Goal: Task Accomplishment & Management: Use online tool/utility

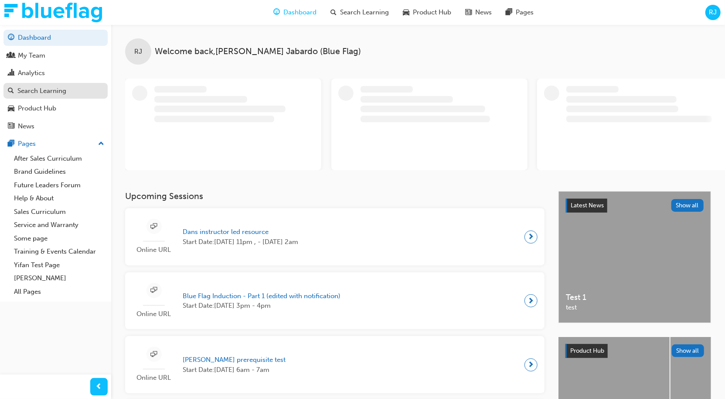
click at [41, 92] on div "Search Learning" at bounding box center [41, 91] width 49 height 10
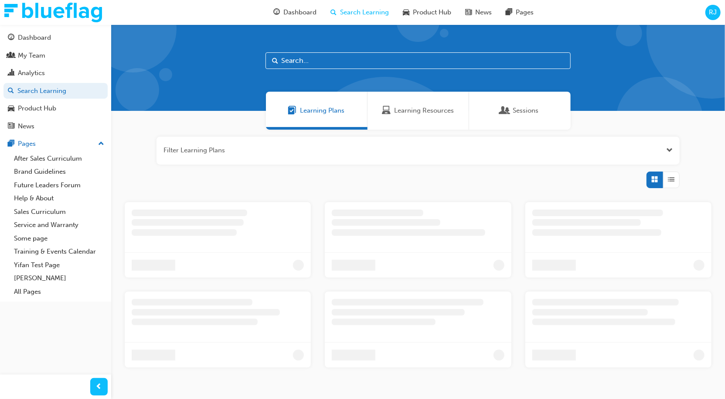
click at [407, 109] on span "Learning Resources" at bounding box center [424, 111] width 60 height 10
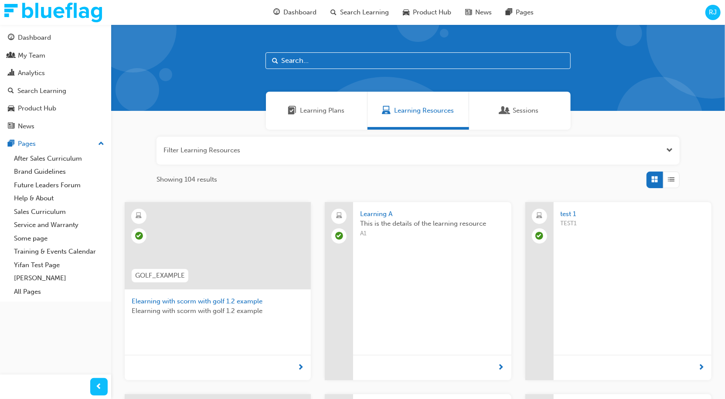
click at [384, 224] on span "This is the details of the learning resource" at bounding box center [432, 224] width 144 height 10
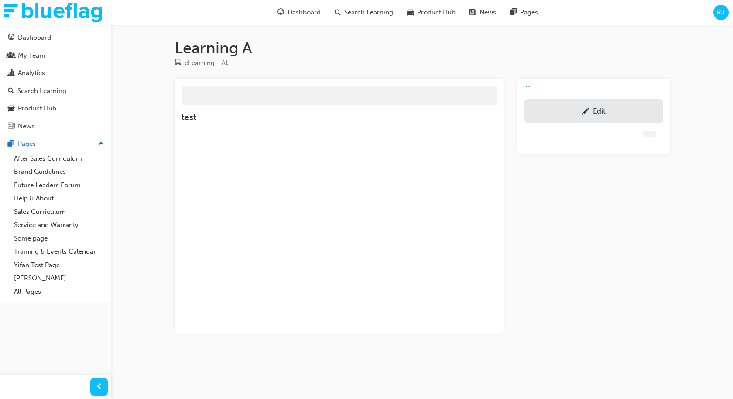
click at [579, 113] on div "Edit" at bounding box center [594, 111] width 126 height 11
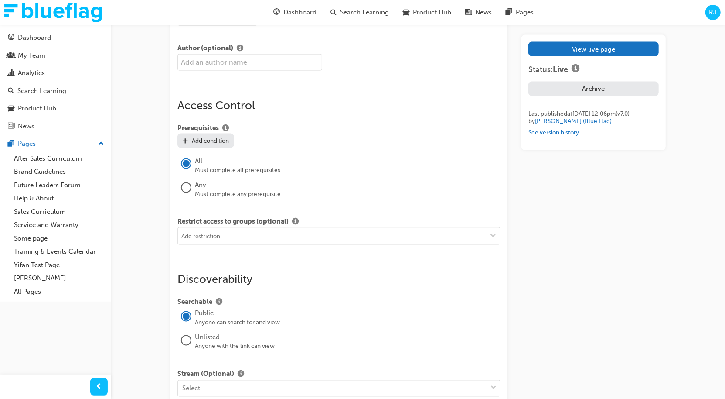
scroll to position [849, 0]
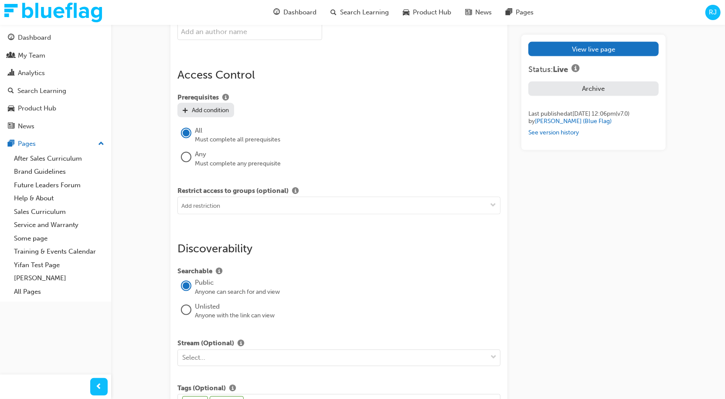
click at [210, 112] on div "Add condition" at bounding box center [210, 109] width 37 height 7
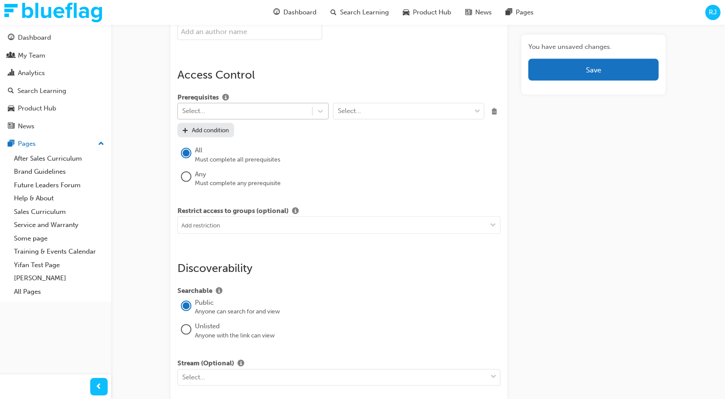
click at [221, 109] on div "Select..." at bounding box center [245, 111] width 134 height 15
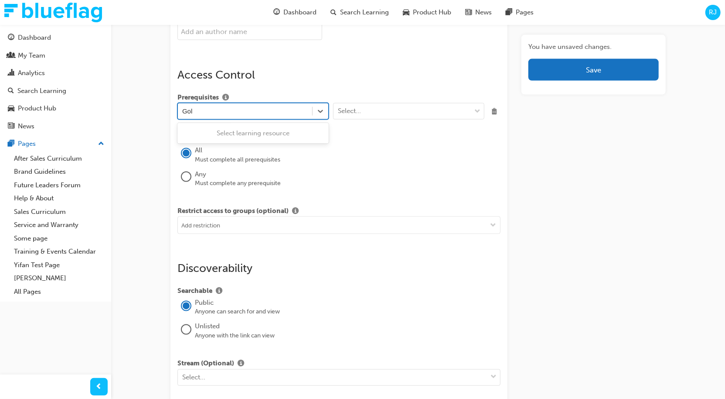
type input "Golf"
click at [230, 134] on div "Elearning with scorm with golf 1.2 example" at bounding box center [253, 133] width 151 height 17
click at [360, 108] on div "Select..." at bounding box center [349, 111] width 23 height 10
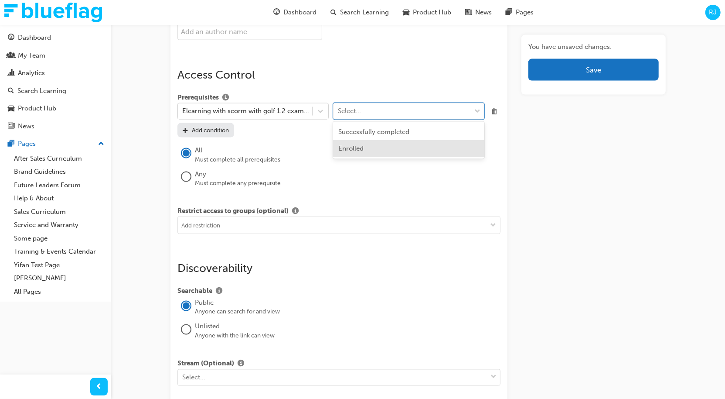
click at [359, 150] on span "Enrolled" at bounding box center [350, 148] width 25 height 8
